Goal: Information Seeking & Learning: Learn about a topic

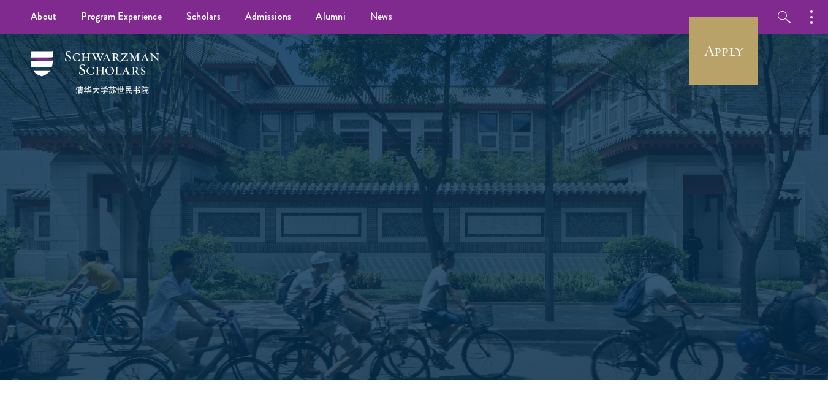
scroll to position [386, 0]
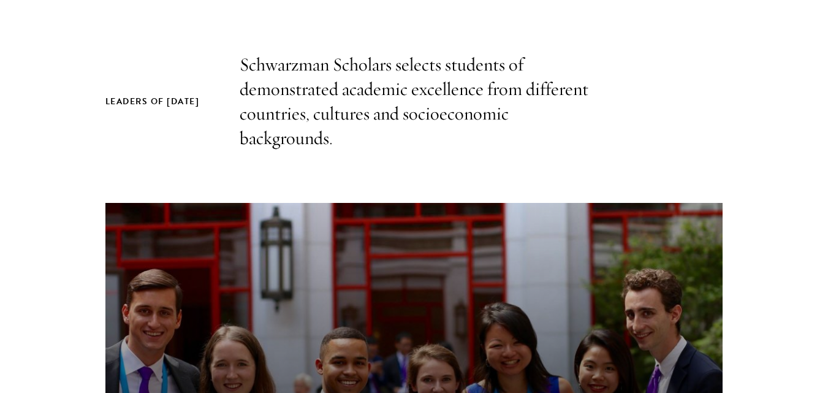
click at [756, 106] on section "Leaders of [DATE] Schwarzman Scholars selects students of demonstrated academic…" at bounding box center [414, 339] width 828 height 573
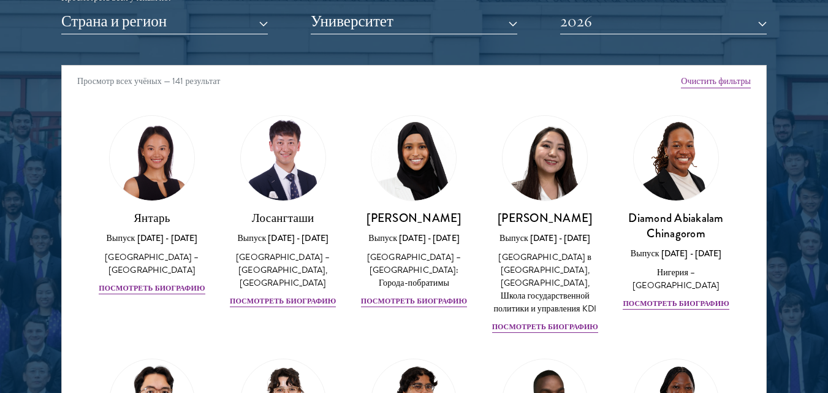
scroll to position [1586, 0]
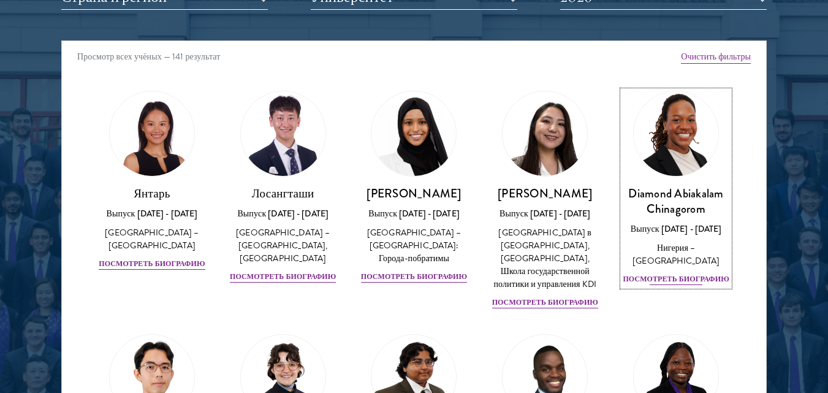
click at [666, 278] on font "Посмотреть биографию" at bounding box center [676, 278] width 106 height 11
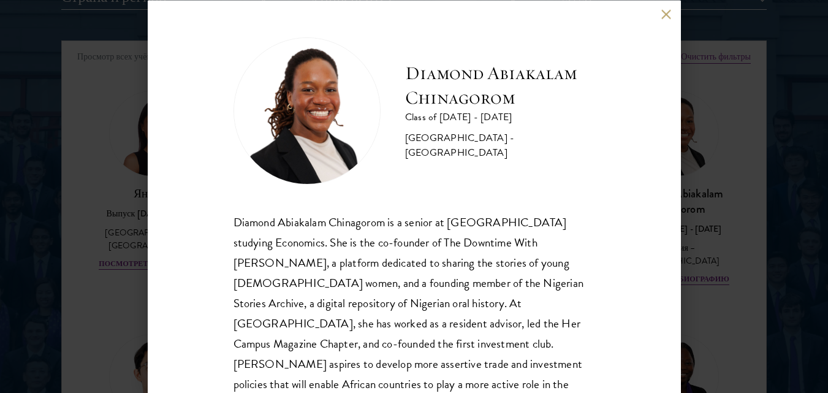
click at [592, 225] on div "Diamond Abiakalam [GEOGRAPHIC_DATA] Class of [DATE] - [DATE] [GEOGRAPHIC_DATA] …" at bounding box center [414, 196] width 533 height 393
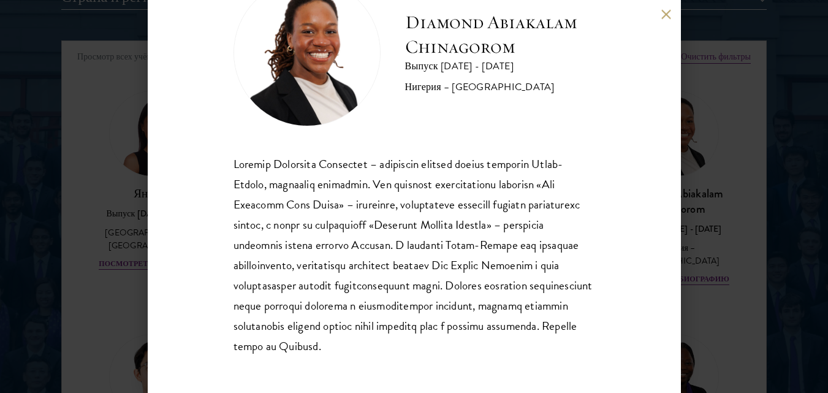
scroll to position [50, 0]
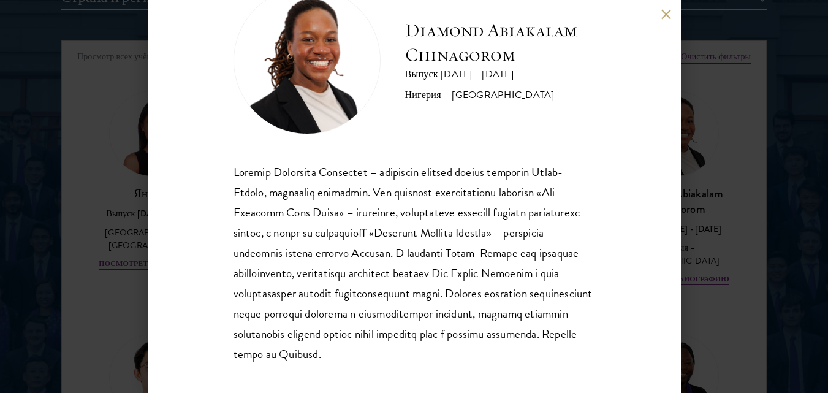
click at [747, 197] on div "Diamond Abiakalam Chinagorom Выпуск [DATE] - [DATE] гг. [GEOGRAPHIC_DATA] – [GE…" at bounding box center [414, 196] width 828 height 393
click at [664, 11] on button at bounding box center [666, 14] width 10 height 10
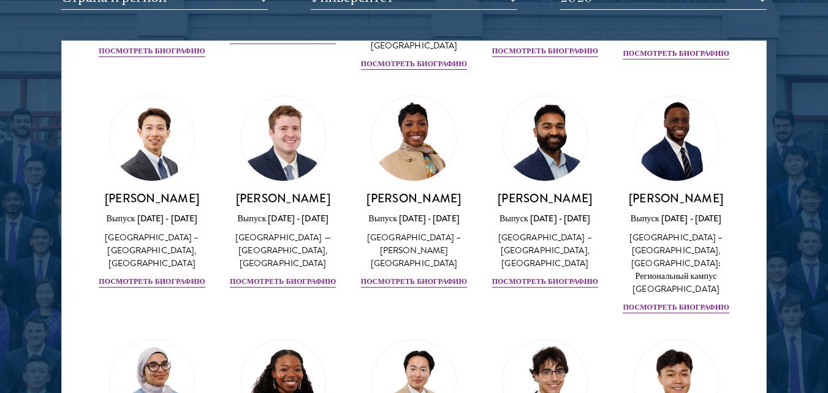
scroll to position [505, 0]
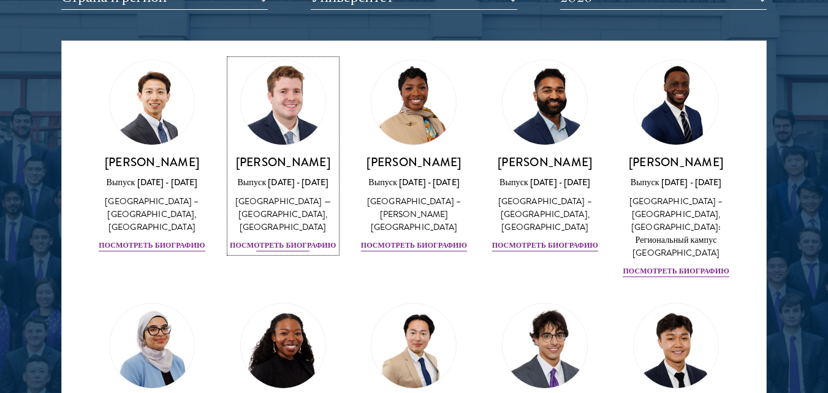
click at [291, 251] on font "Посмотреть биографию" at bounding box center [283, 245] width 106 height 11
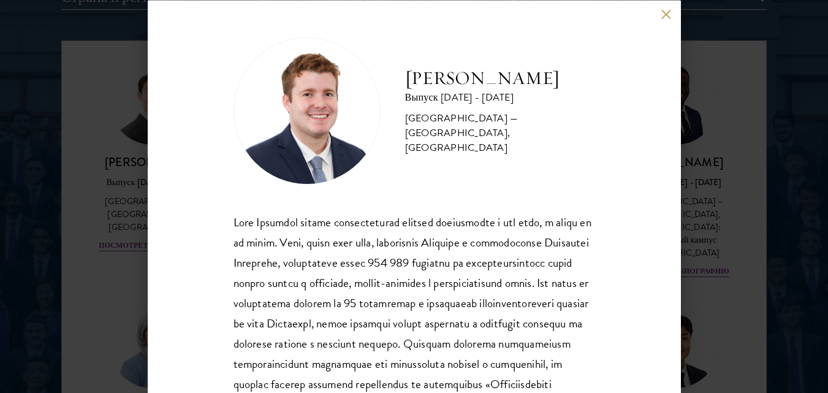
click at [644, 167] on div "[PERSON_NAME] Выпуск [DATE] - [DATE] гг. [GEOGRAPHIC_DATA] — [GEOGRAPHIC_DATA],…" at bounding box center [414, 196] width 533 height 393
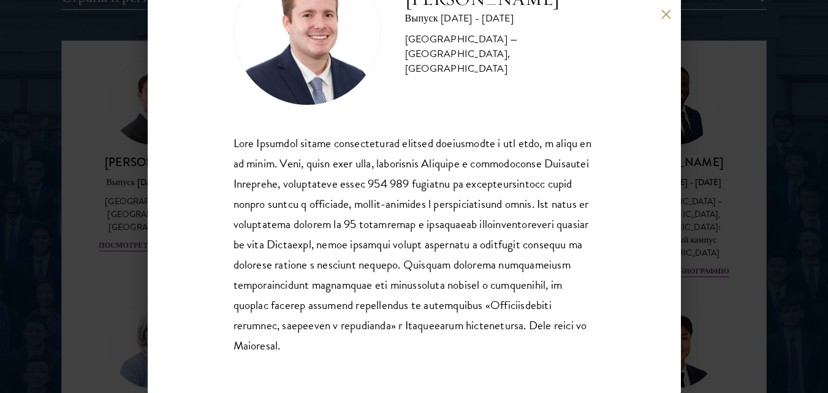
scroll to position [35, 0]
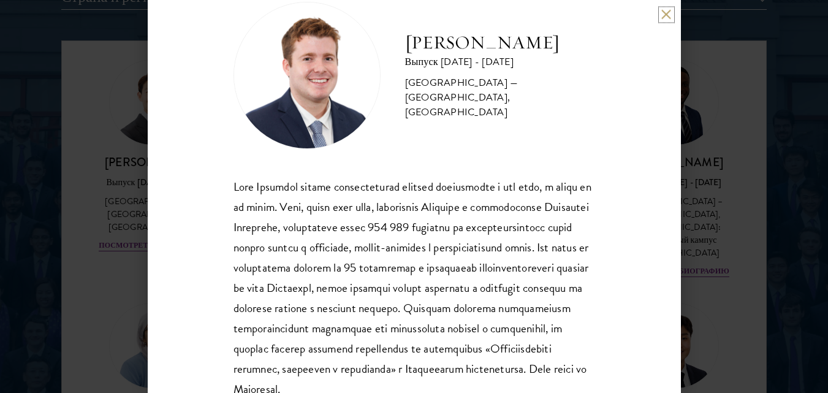
click at [661, 15] on button at bounding box center [666, 14] width 10 height 10
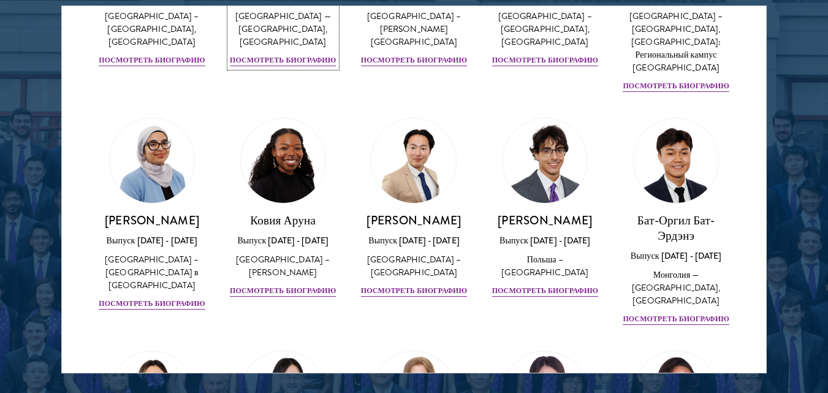
scroll to position [780, 0]
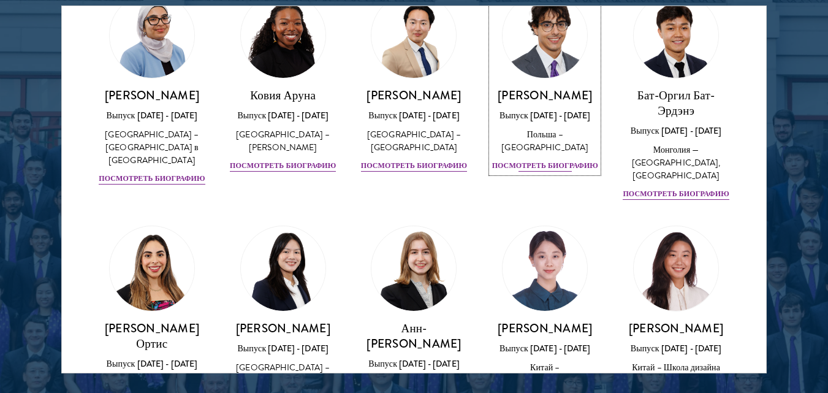
click at [535, 171] on font "Посмотреть биографию" at bounding box center [545, 165] width 106 height 11
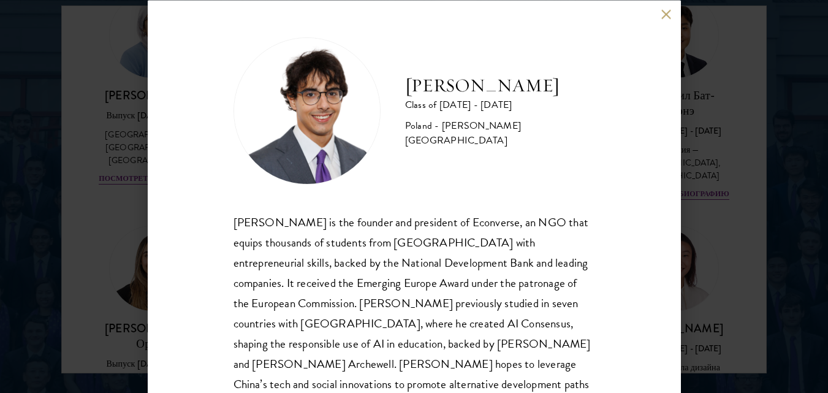
click at [631, 183] on div "[PERSON_NAME] Class of [DATE] - [DATE] [GEOGRAPHIC_DATA] - [PERSON_NAME][GEOGRA…" at bounding box center [414, 196] width 533 height 393
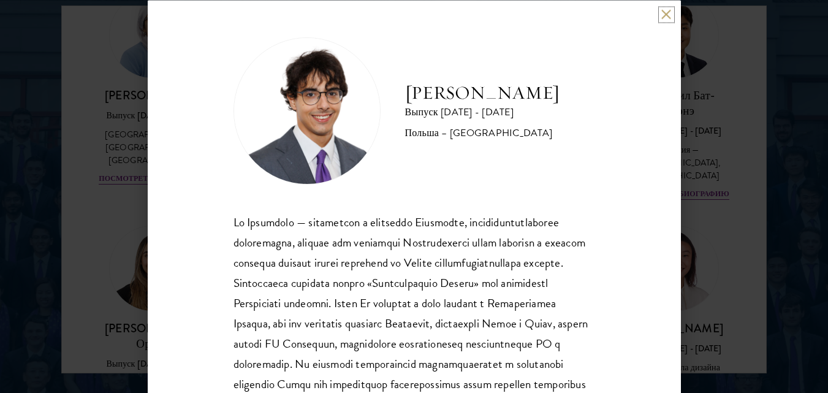
click at [666, 15] on button at bounding box center [666, 14] width 10 height 10
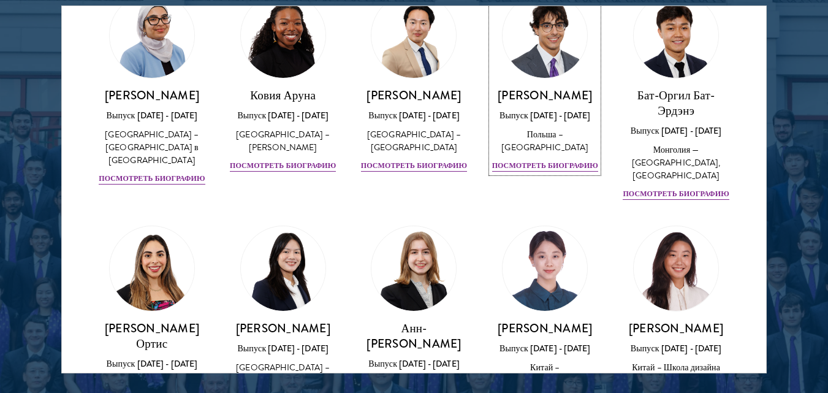
scroll to position [980, 0]
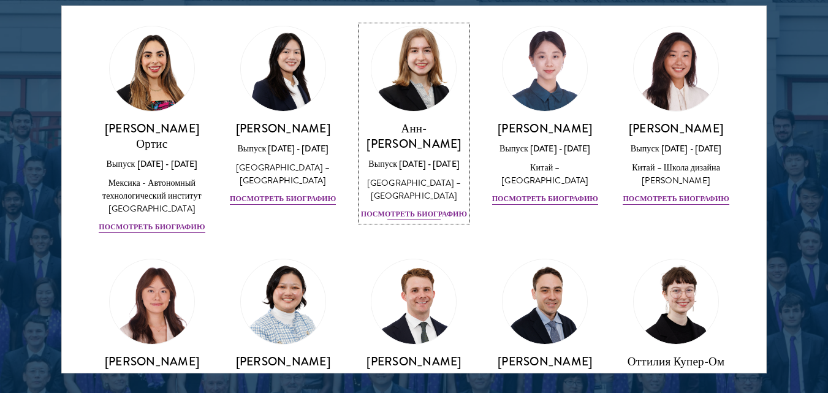
click at [417, 219] on font "Посмотреть биографию" at bounding box center [414, 213] width 106 height 11
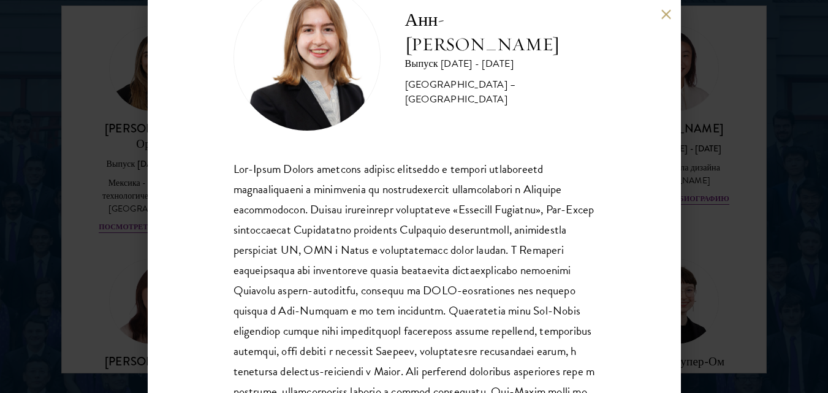
scroll to position [33, 0]
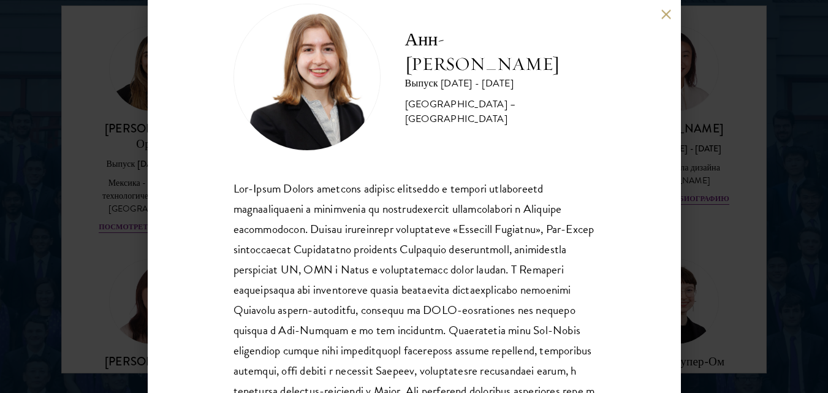
click at [668, 15] on button at bounding box center [666, 14] width 10 height 10
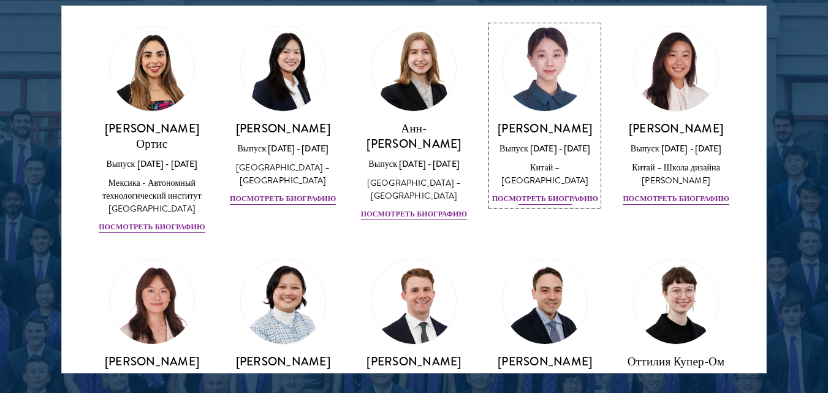
click at [546, 204] on font "Посмотреть биографию" at bounding box center [545, 198] width 106 height 11
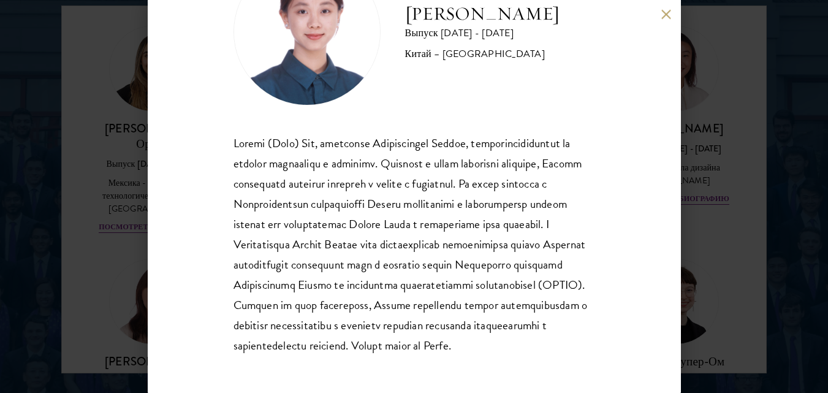
scroll to position [11, 0]
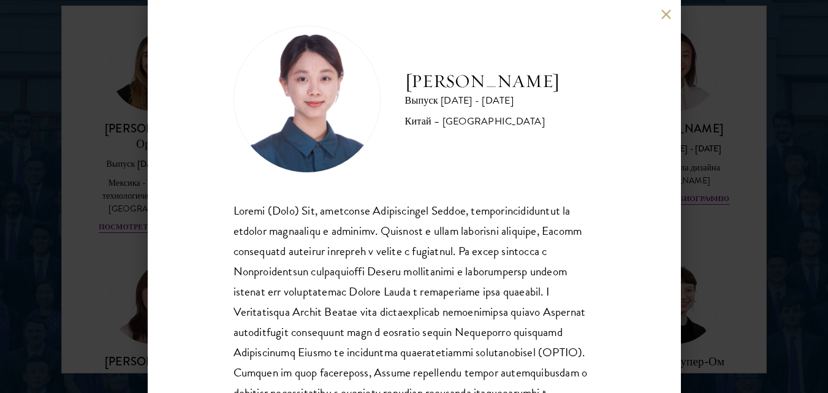
click at [665, 15] on button at bounding box center [666, 14] width 10 height 10
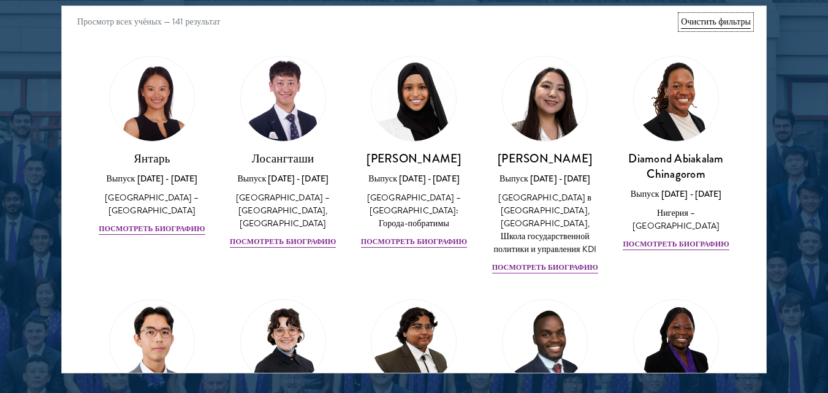
click at [731, 16] on font "Очистить фильтры" at bounding box center [716, 21] width 70 height 12
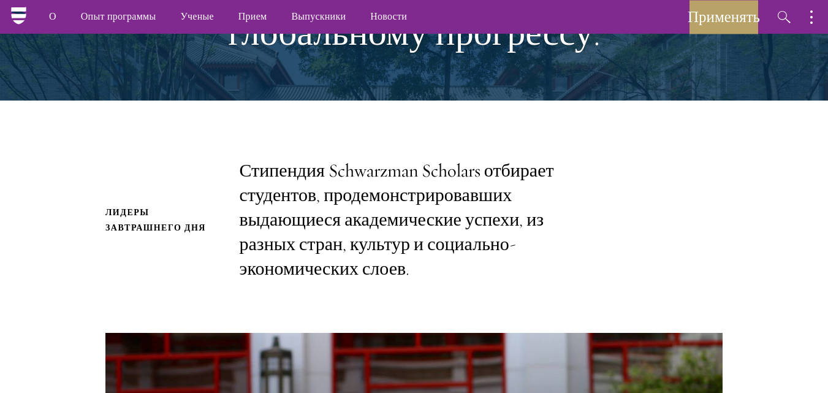
scroll to position [109, 0]
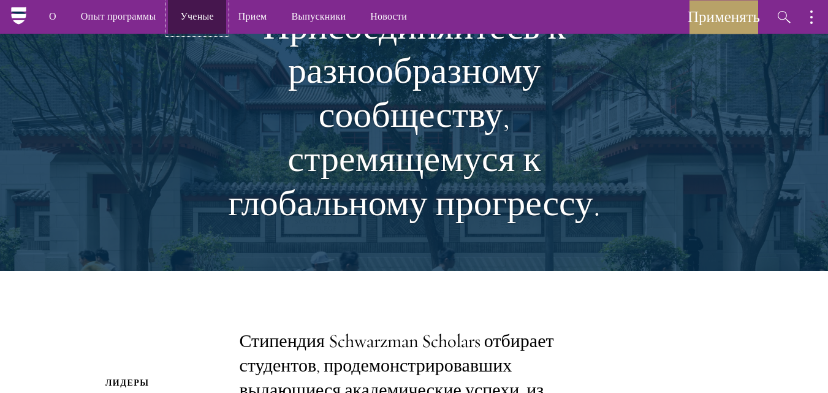
click at [196, 5] on link "Ученые" at bounding box center [197, 17] width 58 height 34
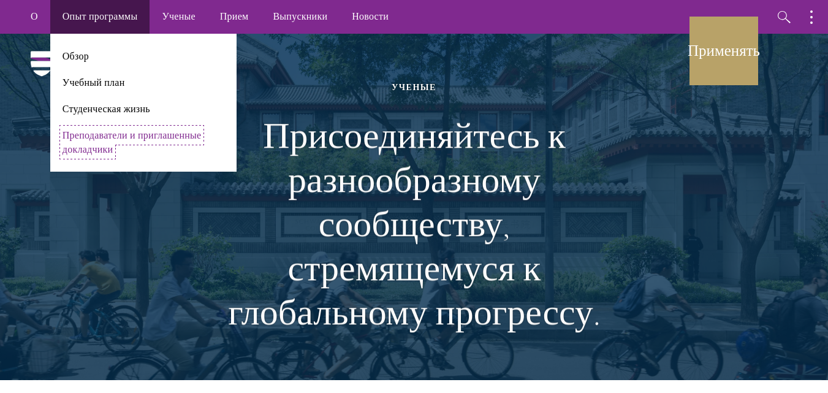
click at [105, 141] on font "Преподаватели и приглашенные докладчики" at bounding box center [132, 142] width 139 height 28
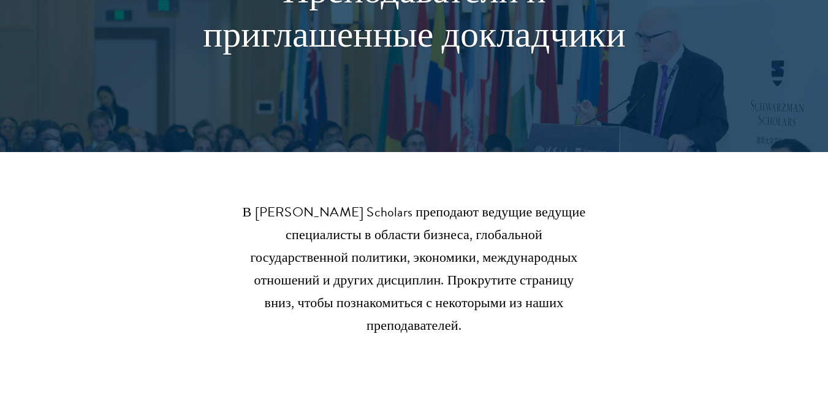
scroll to position [219, 0]
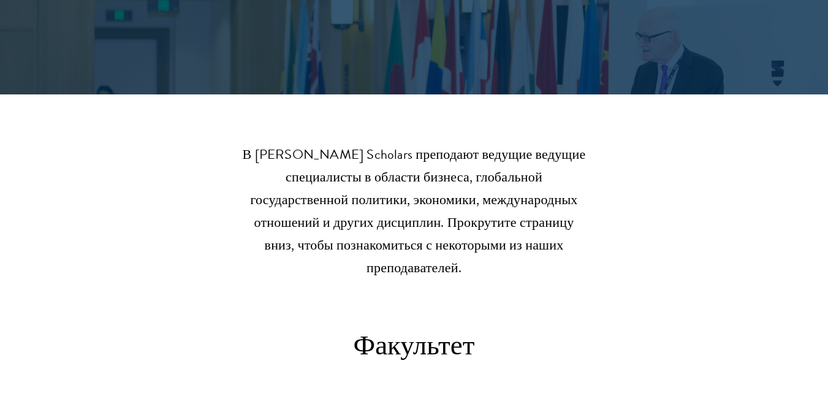
drag, startPoint x: 832, startPoint y: 25, endPoint x: 832, endPoint y: 37, distance: 11.6
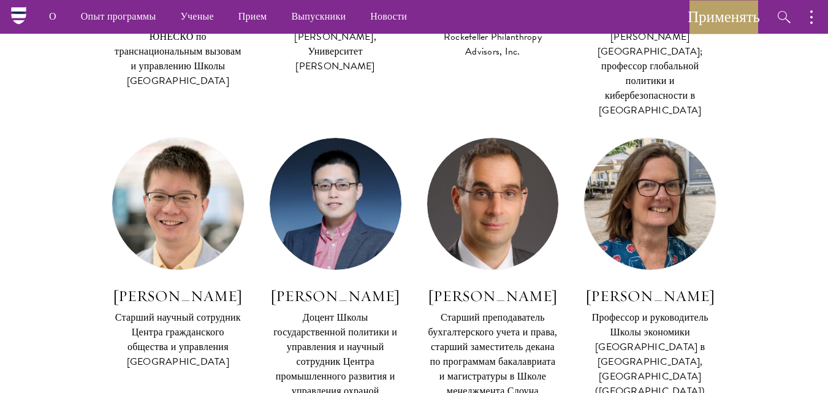
scroll to position [448, 0]
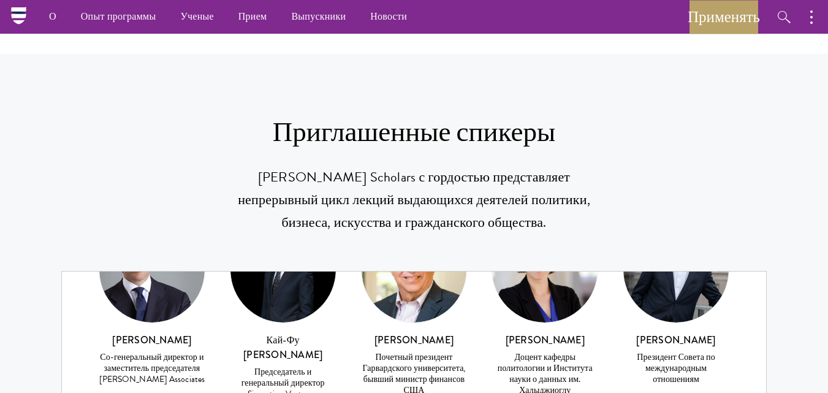
scroll to position [272, 0]
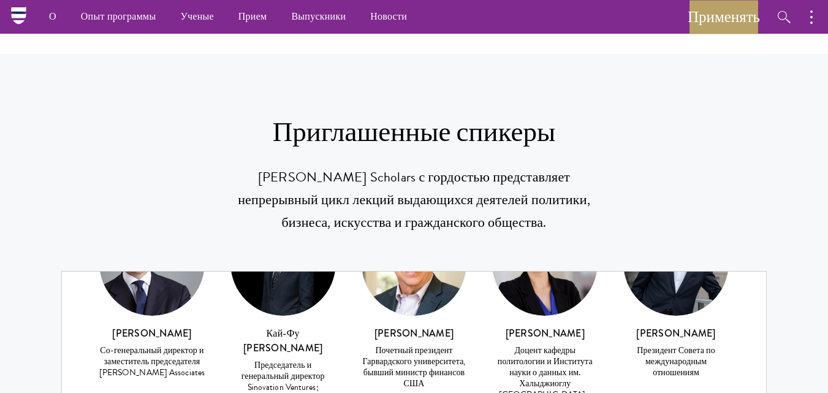
click at [826, 272] on section "Приглашенные спикеры Schwarzman Scholars с гордостью представляет непрерывный ц…" at bounding box center [414, 377] width 828 height 646
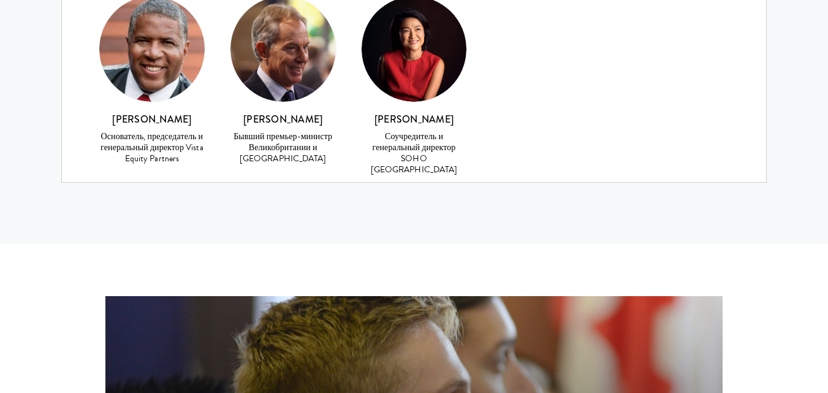
scroll to position [5881, 0]
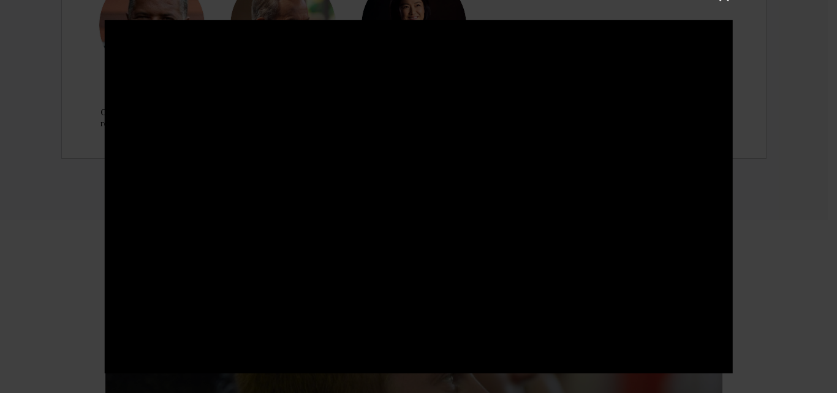
click at [764, 210] on div at bounding box center [418, 196] width 837 height 393
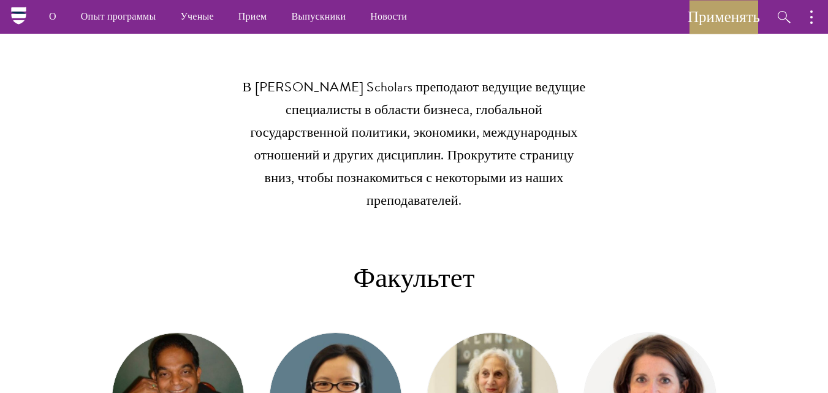
scroll to position [0, 0]
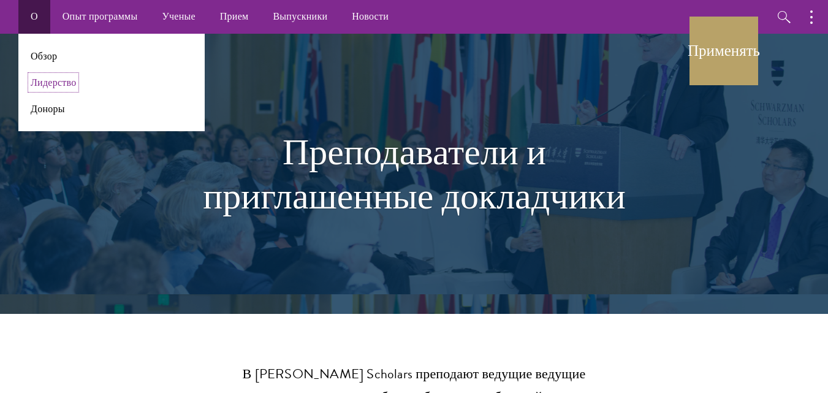
click at [55, 87] on font "Лидерство" at bounding box center [53, 82] width 45 height 14
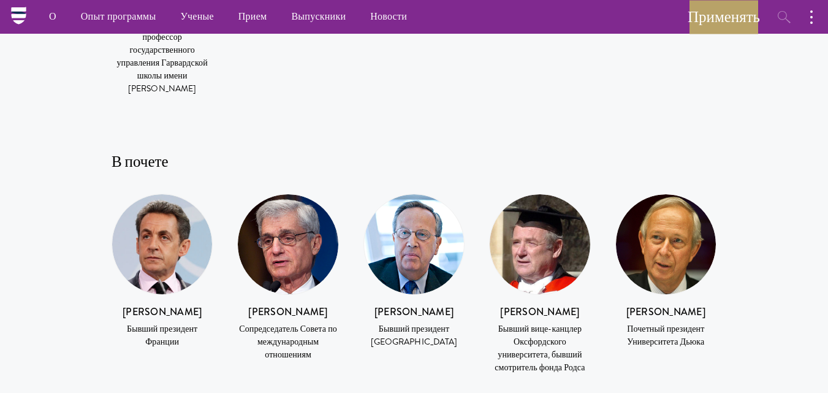
scroll to position [130, 0]
